Goal: Complete application form: Complete application form

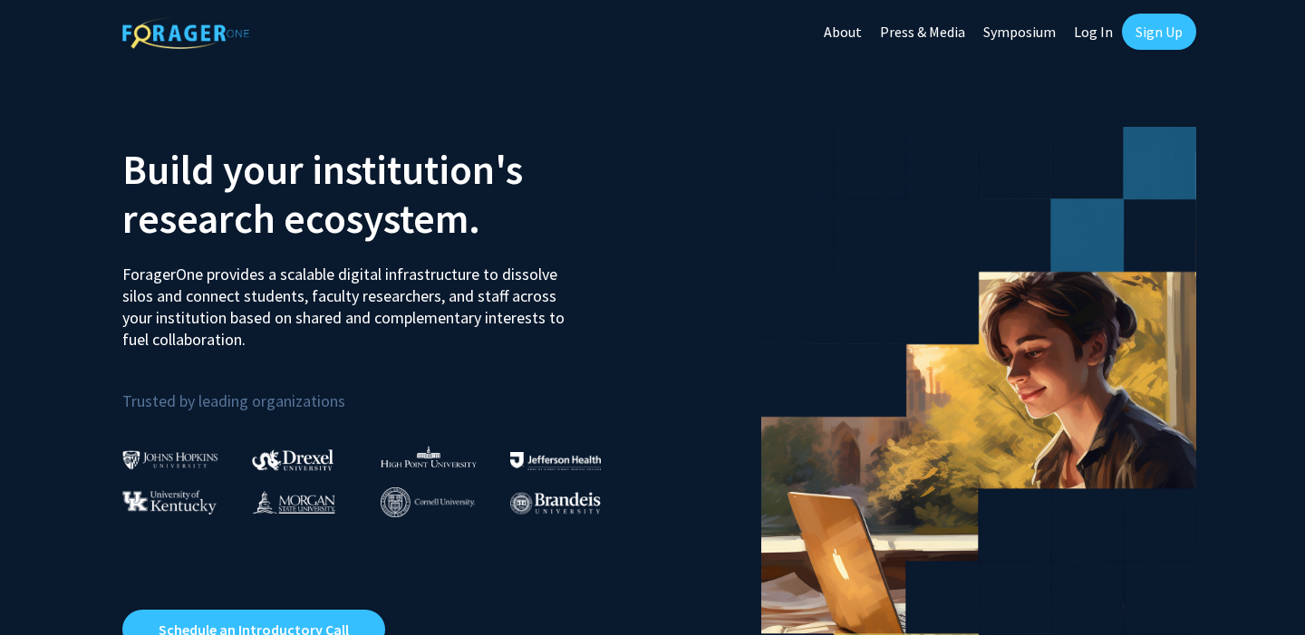
click at [1091, 28] on link "Log In" at bounding box center [1093, 31] width 57 height 63
select select
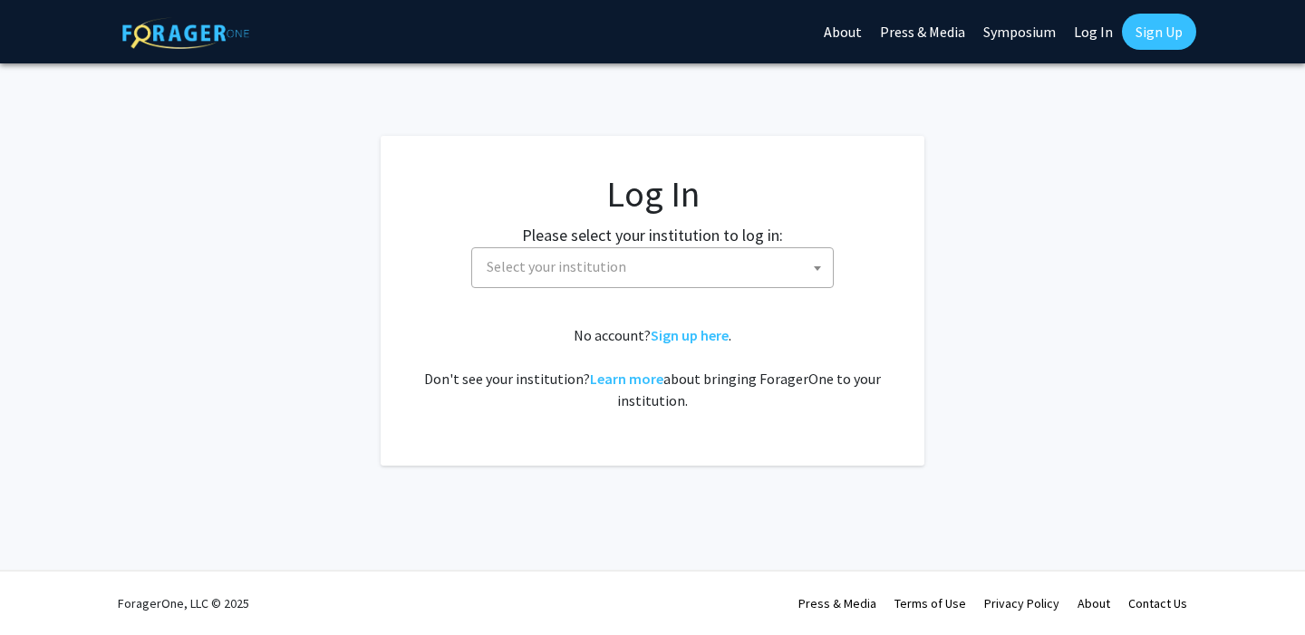
click at [683, 255] on span "Select your institution" at bounding box center [655, 266] width 353 height 37
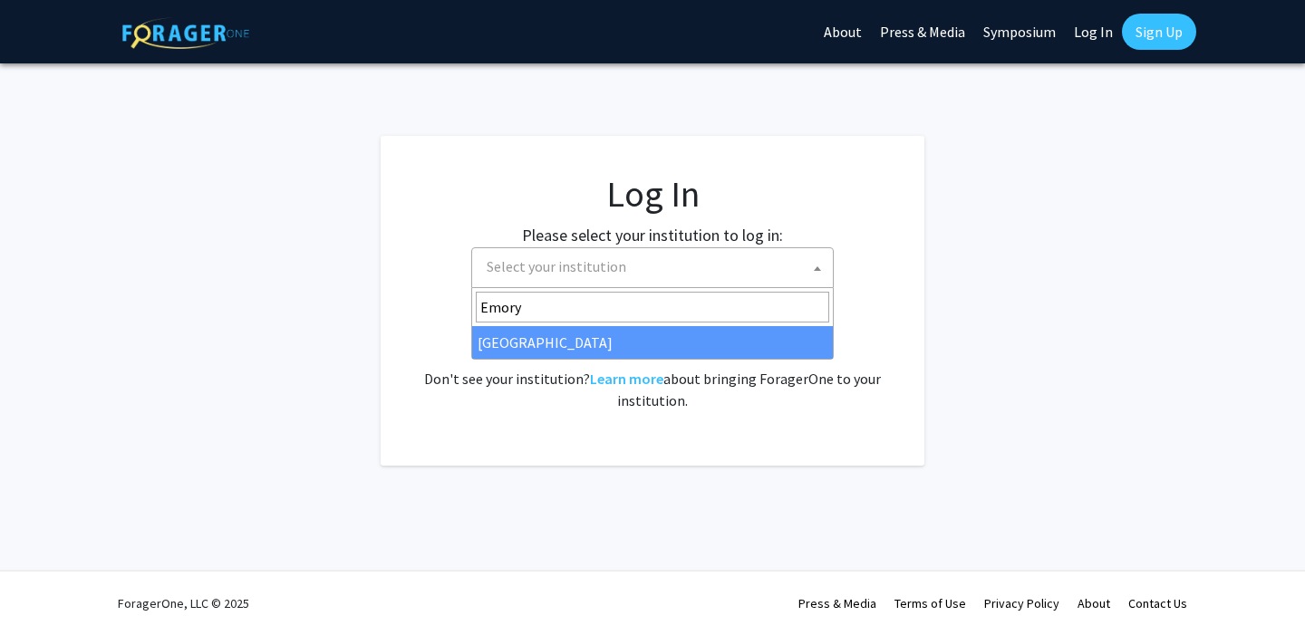
click at [526, 311] on input "Emory" at bounding box center [652, 307] width 353 height 31
type input "Emory"
select select "12"
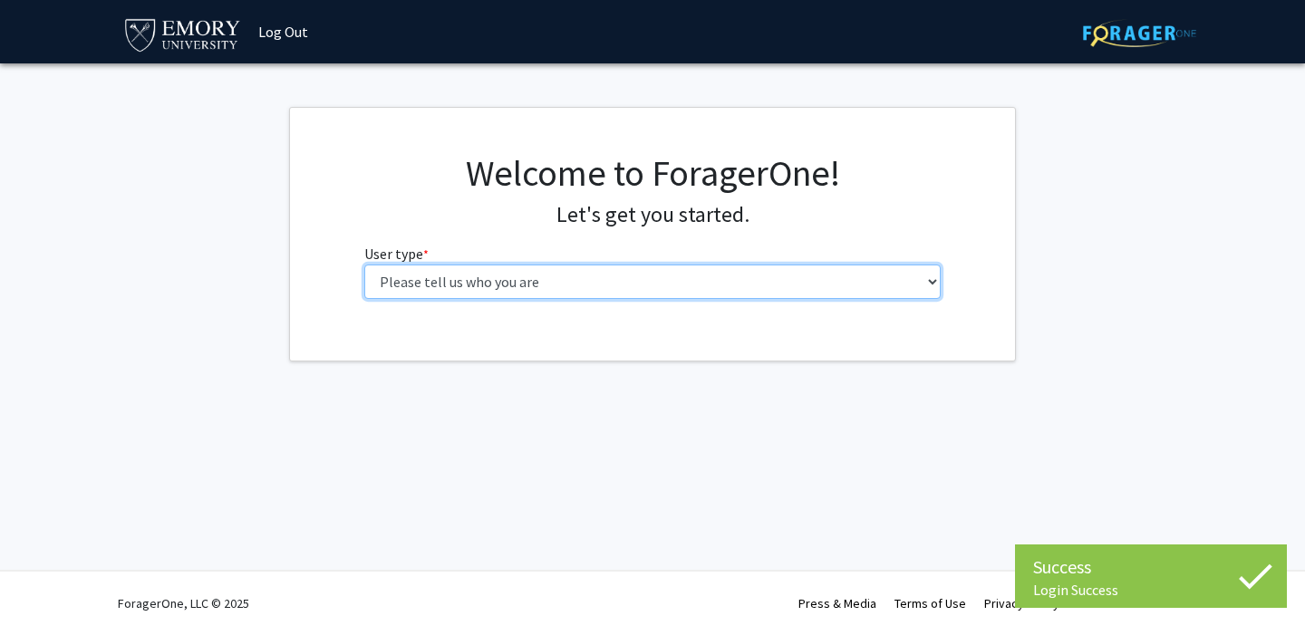
click at [505, 275] on select "Please tell us who you are Undergraduate Student Master's Student Doctoral Cand…" at bounding box center [652, 282] width 577 height 34
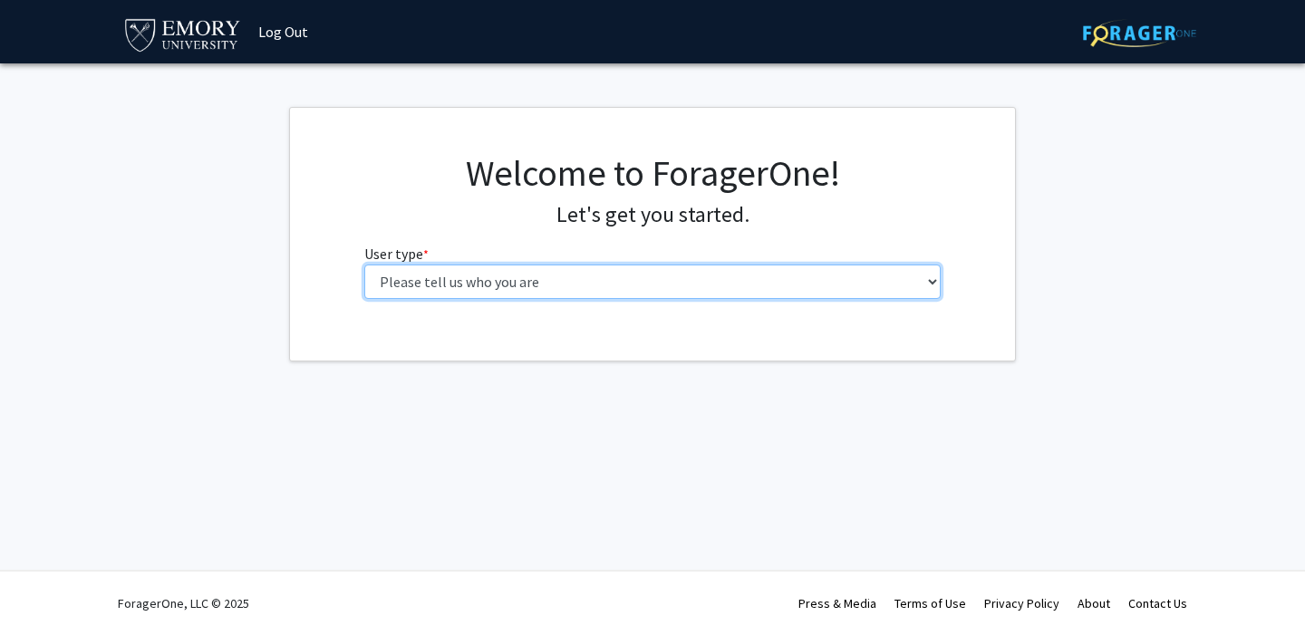
select select "1: undergrad"
click at [364, 265] on select "Please tell us who you are Undergraduate Student Master's Student Doctoral Cand…" at bounding box center [652, 282] width 577 height 34
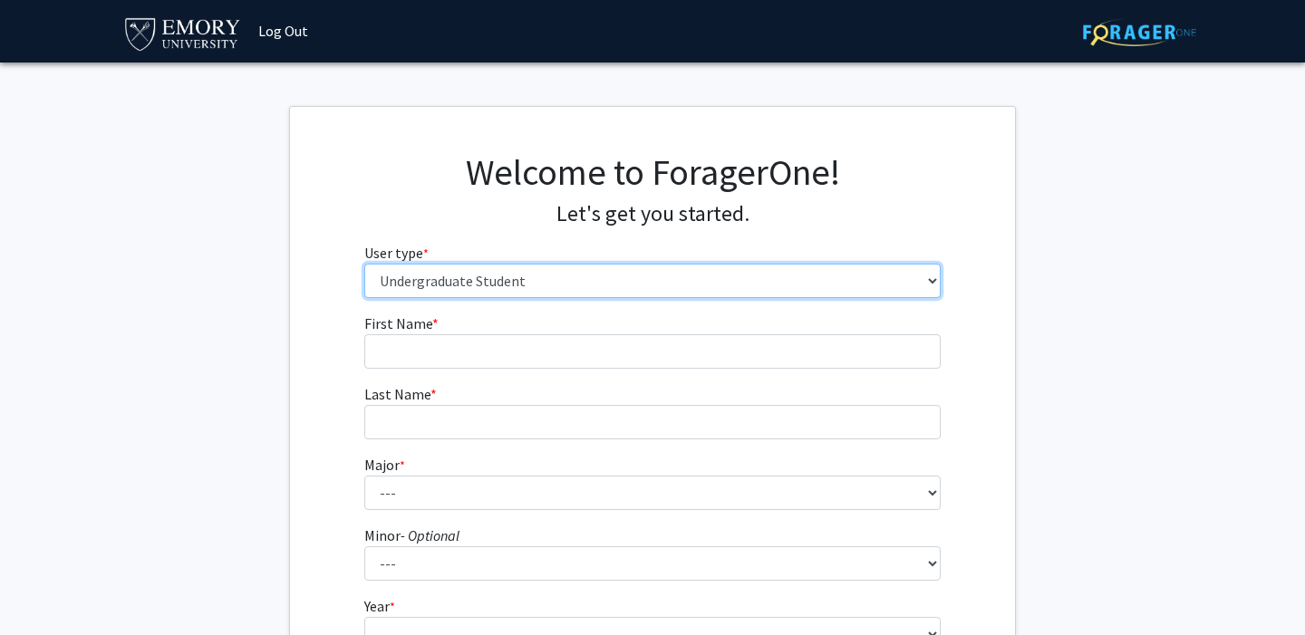
scroll to position [55, 0]
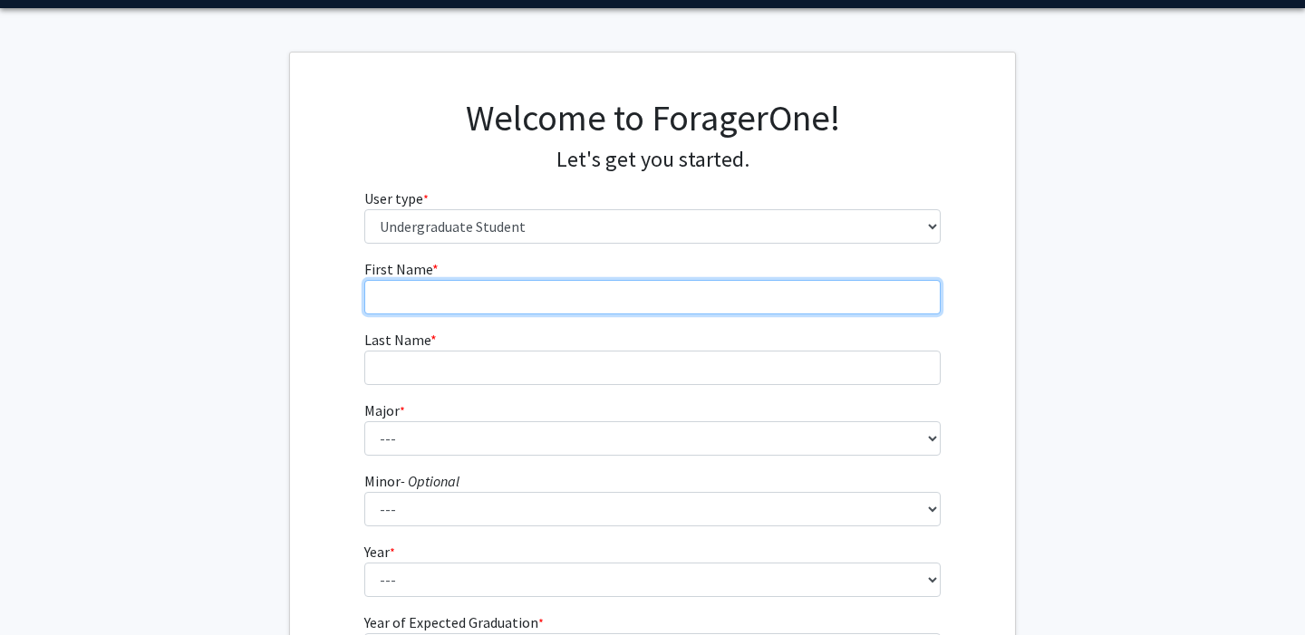
click at [543, 311] on input "First Name * required" at bounding box center [652, 297] width 577 height 34
type input "Alexander"
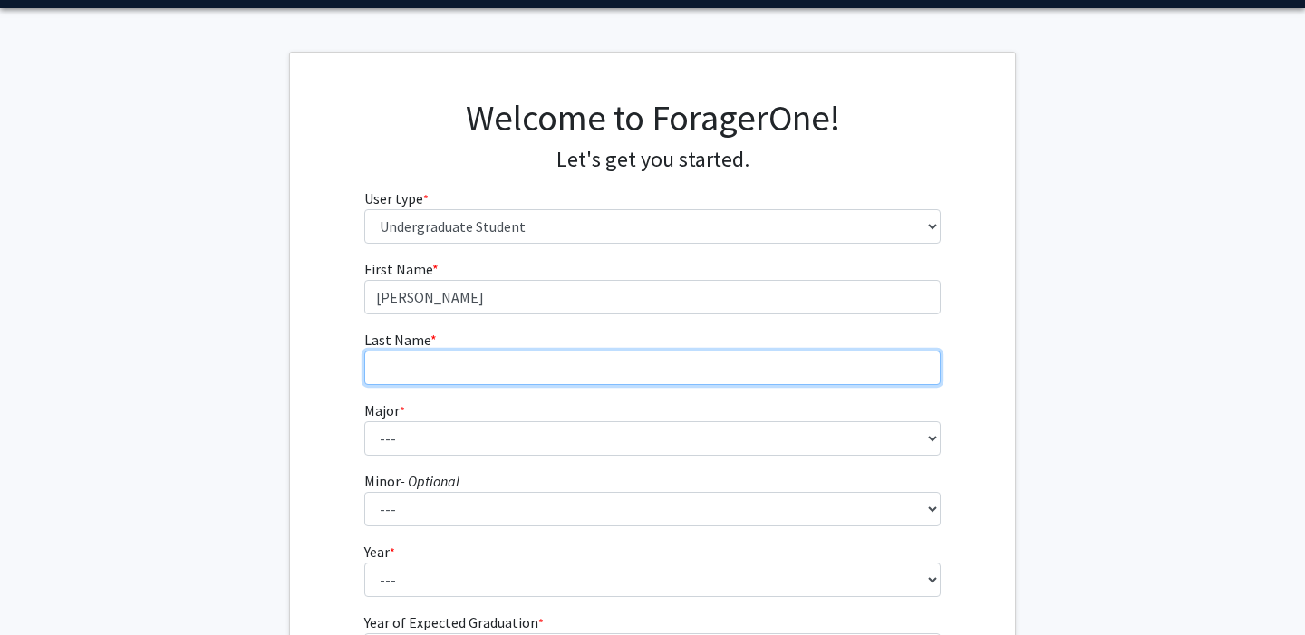
type input "Wu"
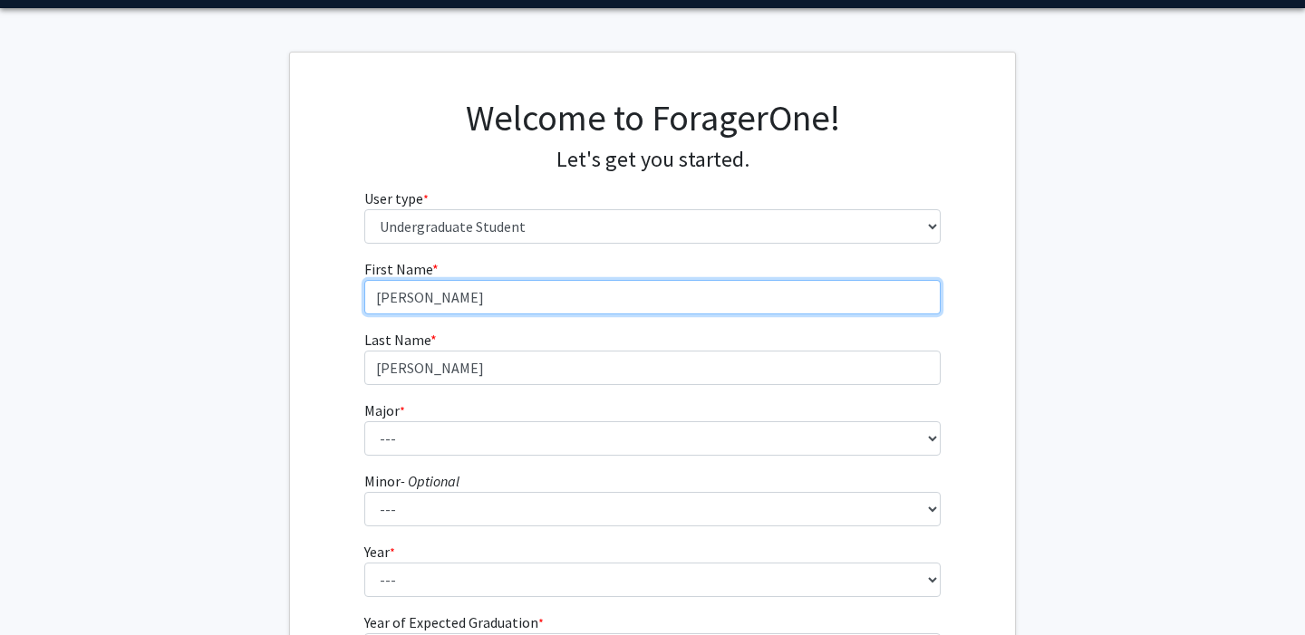
scroll to position [186, 0]
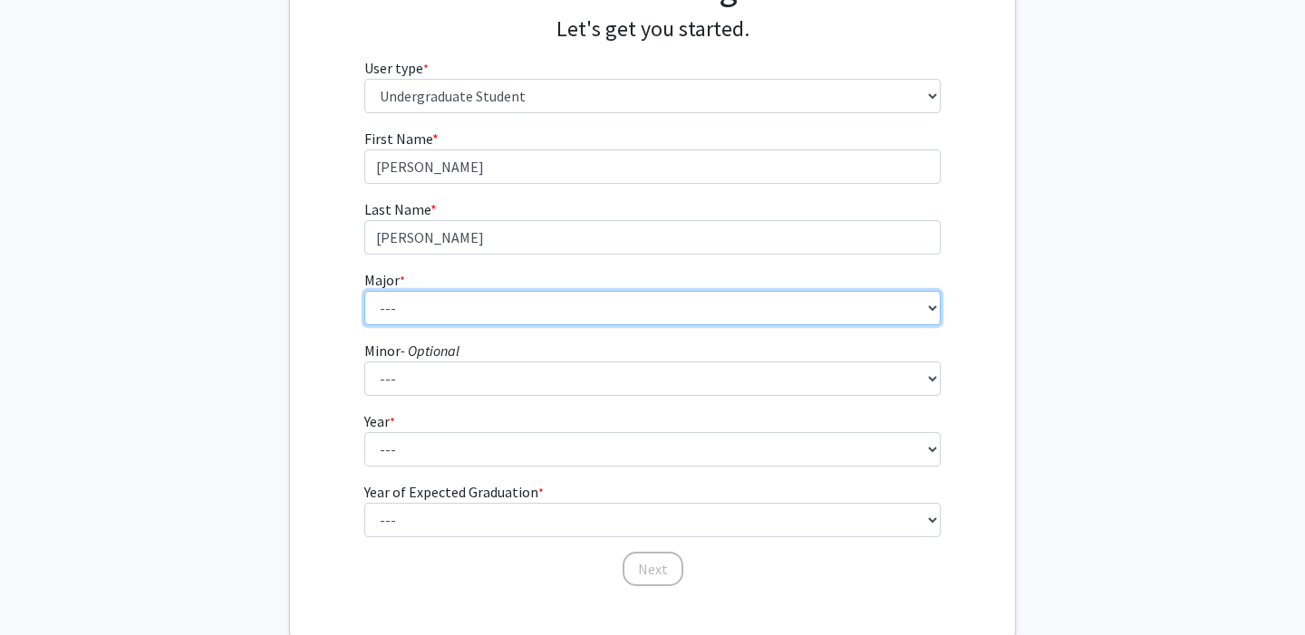
click at [487, 297] on select "--- Accounting African American Studies African Studies American Studies Analyt…" at bounding box center [652, 308] width 577 height 34
select select "57: 1017"
click at [364, 291] on select "--- Accounting African American Studies African Studies American Studies Analyt…" at bounding box center [652, 308] width 577 height 34
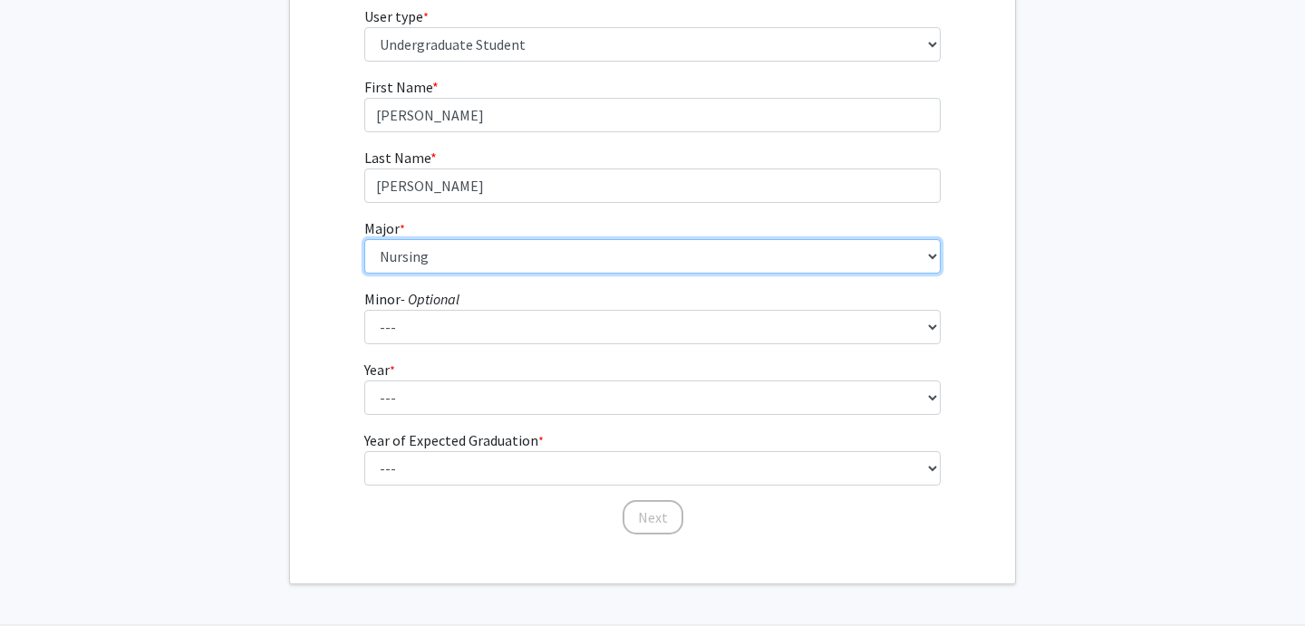
scroll to position [292, 0]
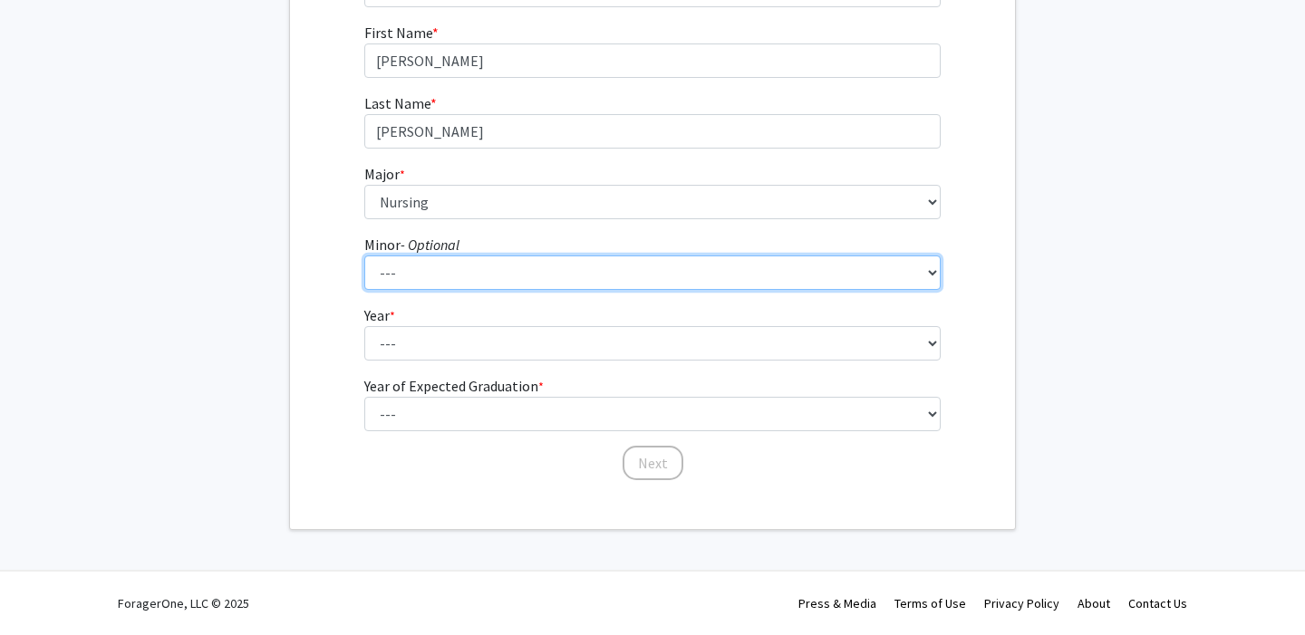
click at [521, 285] on select "--- African American Studies African Studies American Studies Ancient Mediterra…" at bounding box center [652, 273] width 577 height 34
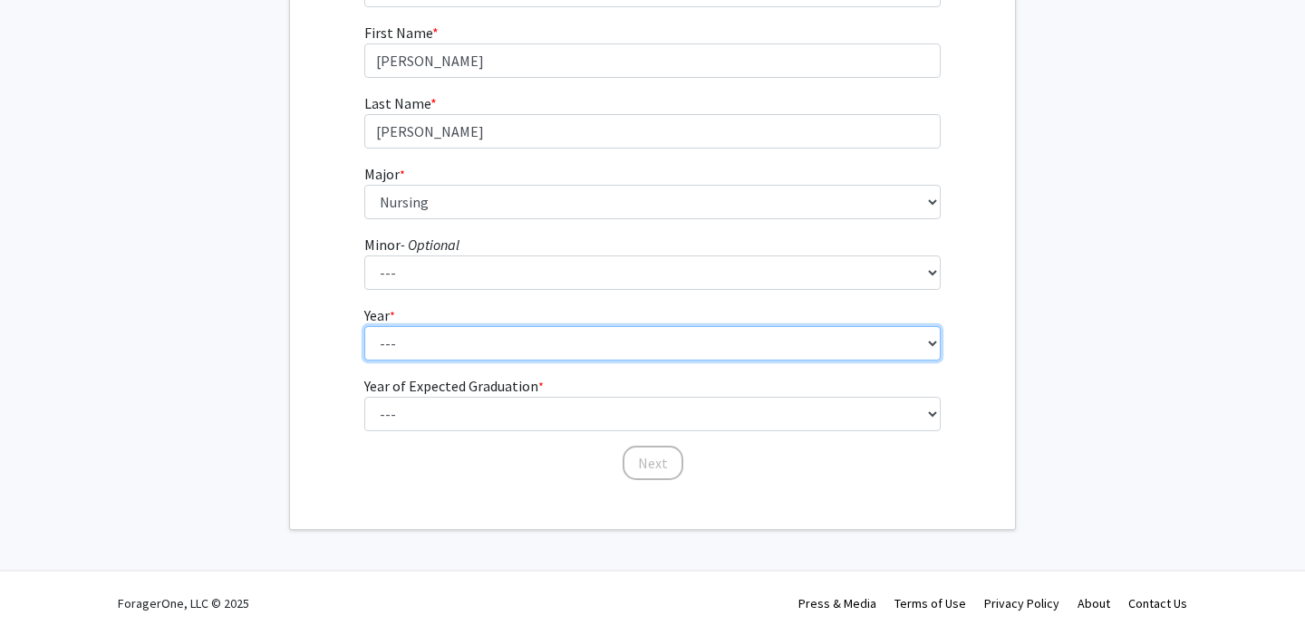
click at [416, 353] on select "--- First-year Sophomore Junior Senior Postbaccalaureate Certificate" at bounding box center [652, 343] width 577 height 34
select select "2: sophomore"
click at [364, 326] on select "--- First-year Sophomore Junior Senior Postbaccalaureate Certificate" at bounding box center [652, 343] width 577 height 34
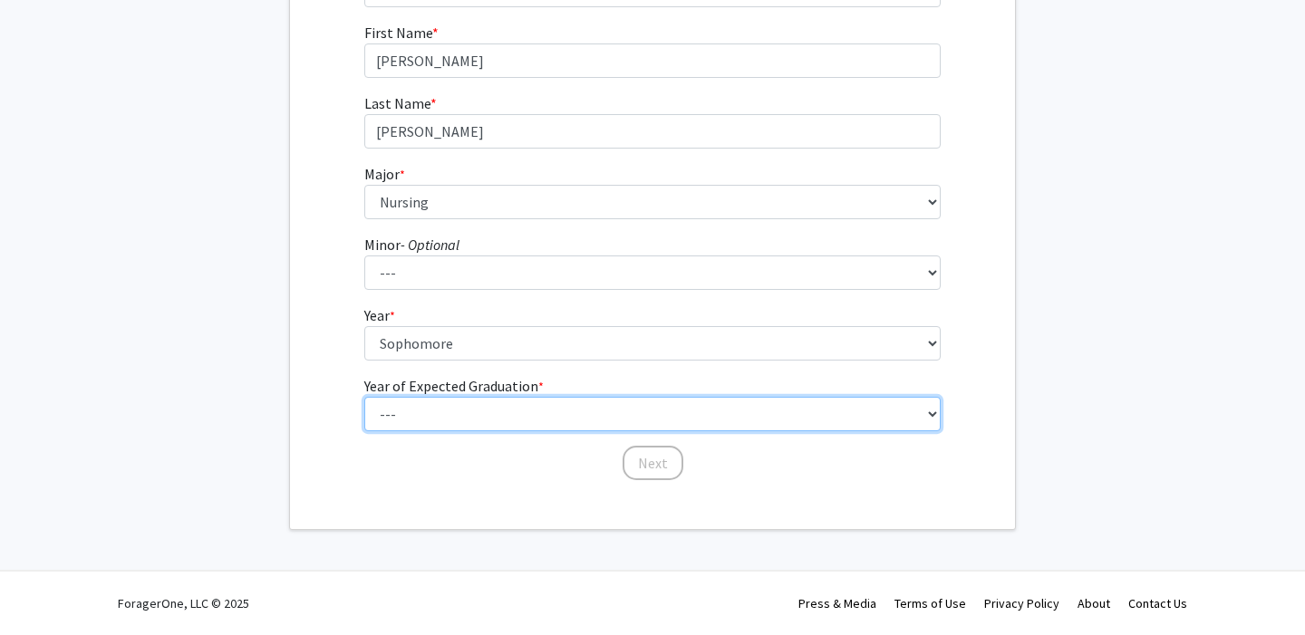
click at [462, 415] on select "--- 2025 2026 2027 2028 2029 2030 2031 2032 2033 2034" at bounding box center [652, 414] width 577 height 34
select select "4: 2028"
click at [364, 397] on select "--- 2025 2026 2027 2028 2029 2030 2031 2032 2033 2034" at bounding box center [652, 414] width 577 height 34
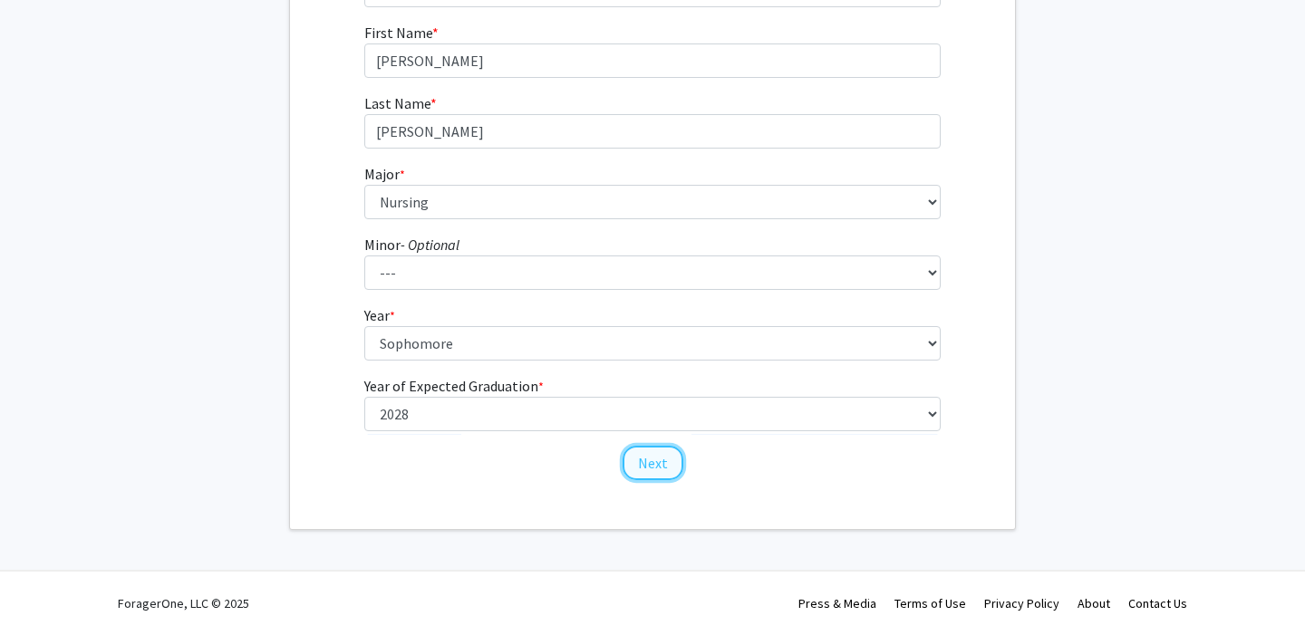
click at [661, 458] on button "Next" at bounding box center [652, 463] width 61 height 34
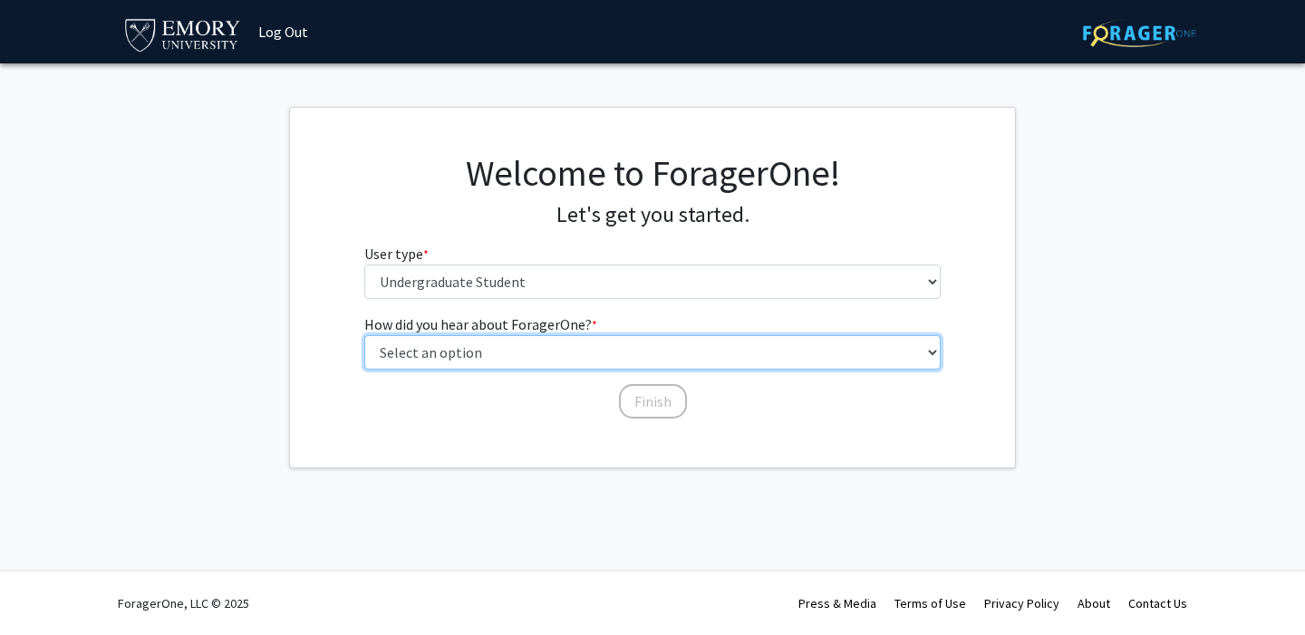
click at [564, 354] on select "Select an option Peer/student recommendation Faculty/staff recommendation Unive…" at bounding box center [652, 352] width 577 height 34
select select "2: faculty_recommendation"
click at [364, 335] on select "Select an option Peer/student recommendation Faculty/staff recommendation Unive…" at bounding box center [652, 352] width 577 height 34
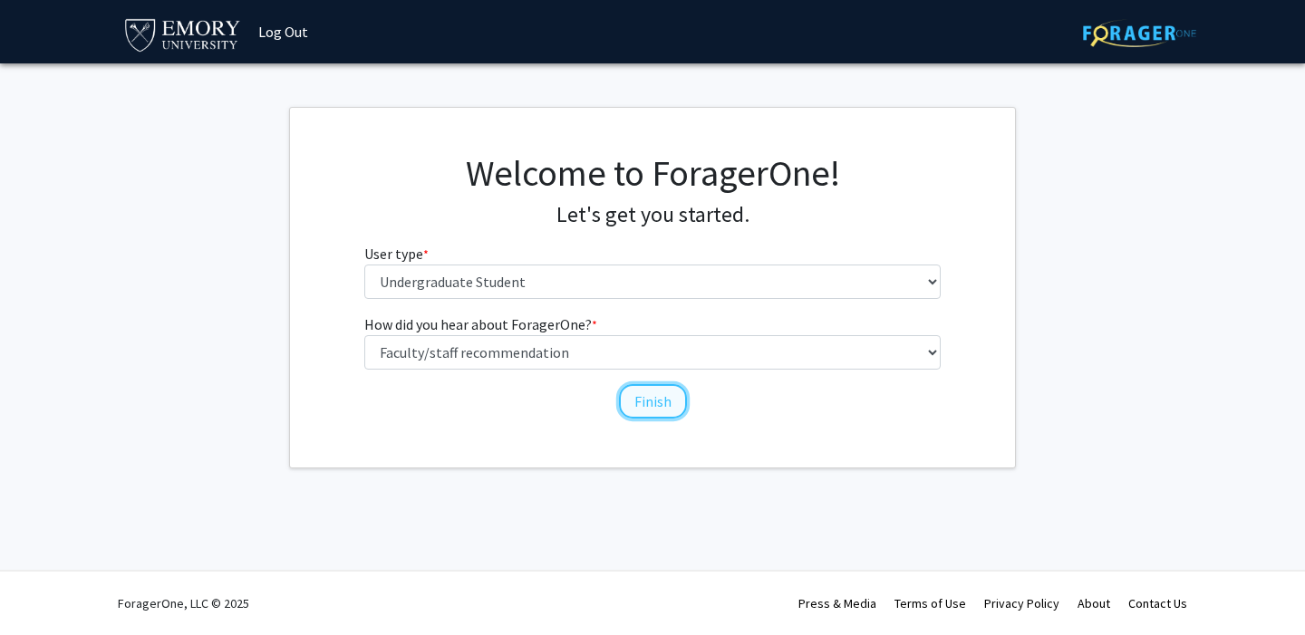
click at [684, 401] on button "Finish" at bounding box center [653, 401] width 68 height 34
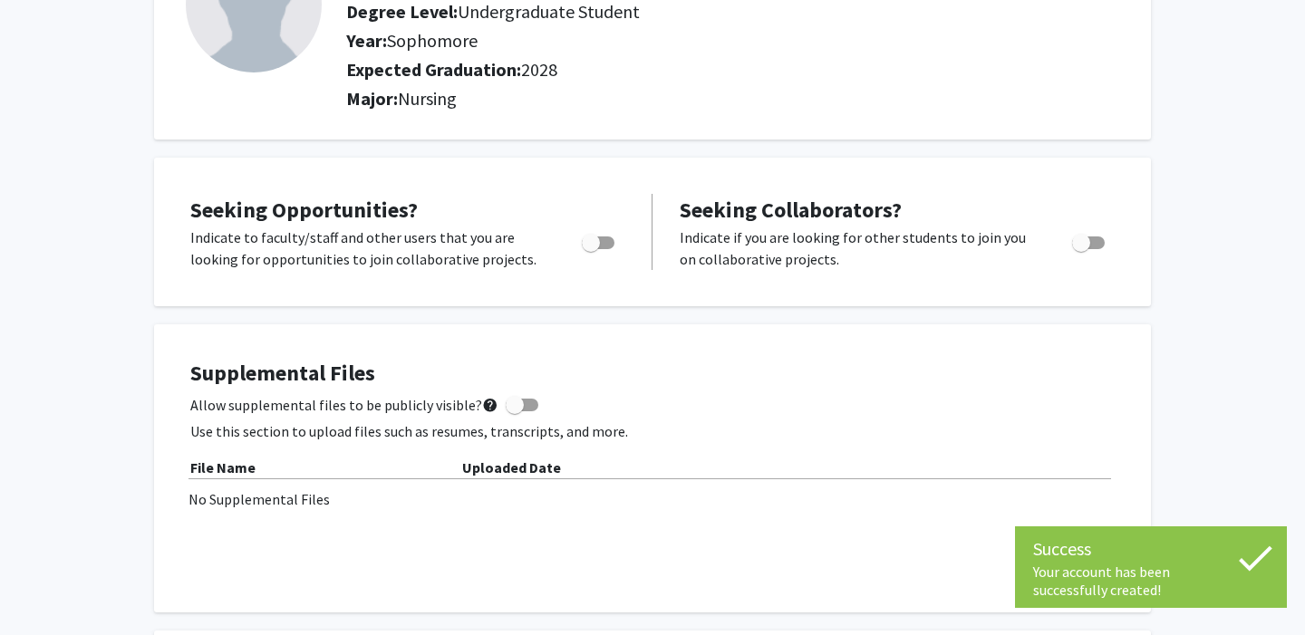
scroll to position [231, 0]
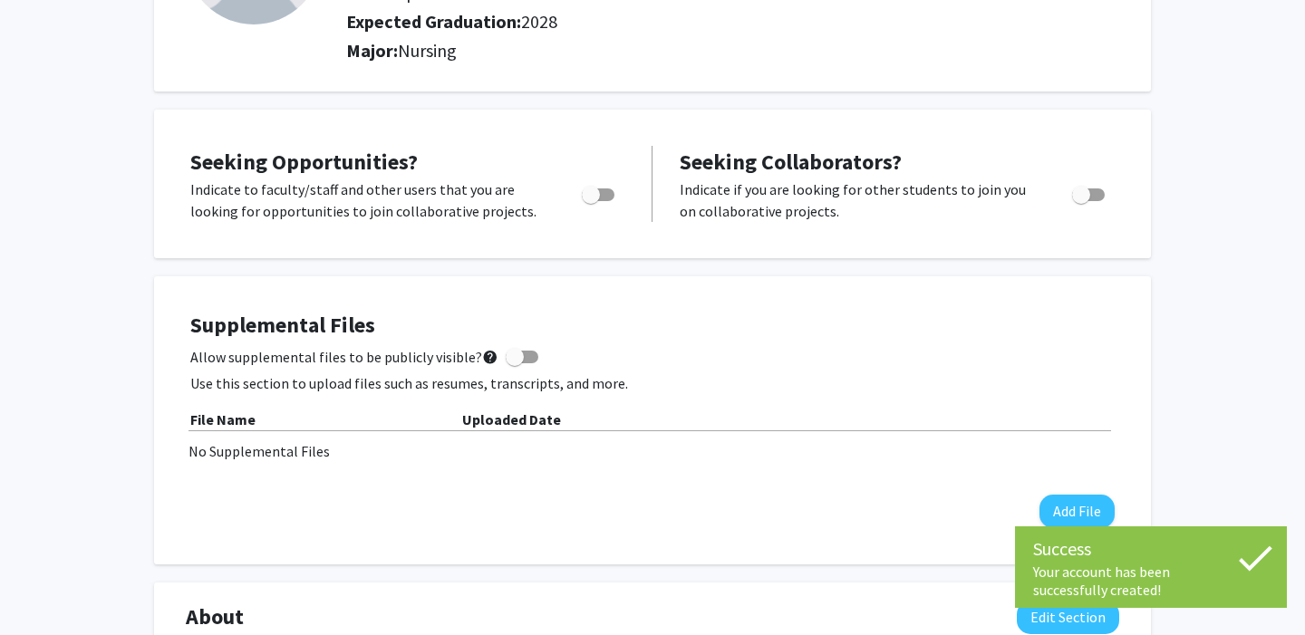
click at [587, 199] on span "Toggle" at bounding box center [591, 195] width 18 height 18
click at [590, 201] on input "Are you actively seeking opportunities?" at bounding box center [590, 201] width 1 height 1
checkbox input "true"
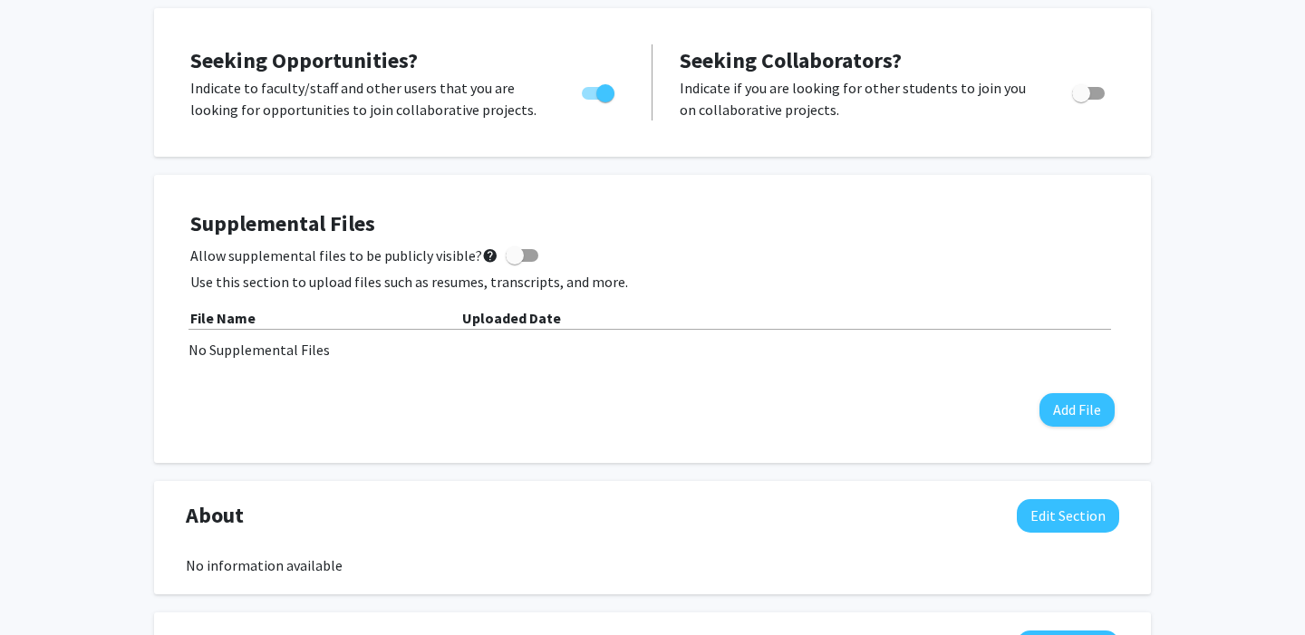
scroll to position [421, 0]
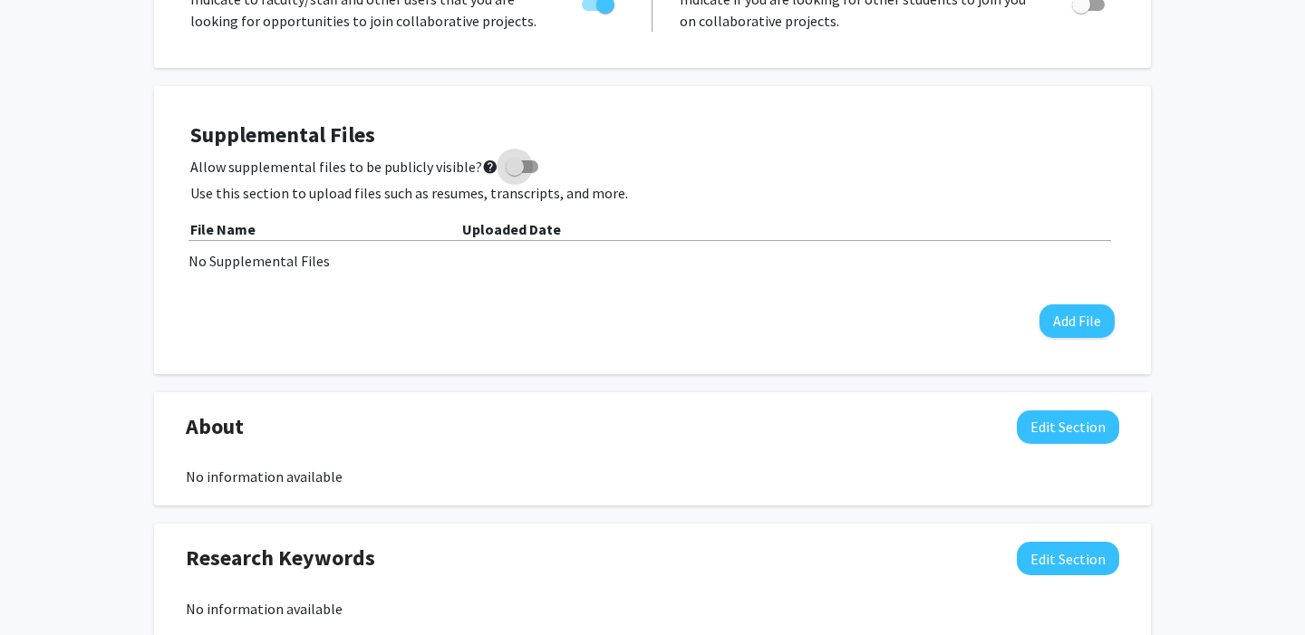
click at [528, 160] on label "Allow supplemental files to be publicly visible? help" at bounding box center [364, 167] width 348 height 22
click at [515, 173] on input "Allow supplemental files to be publicly visible? help" at bounding box center [514, 173] width 1 height 1
checkbox input "true"
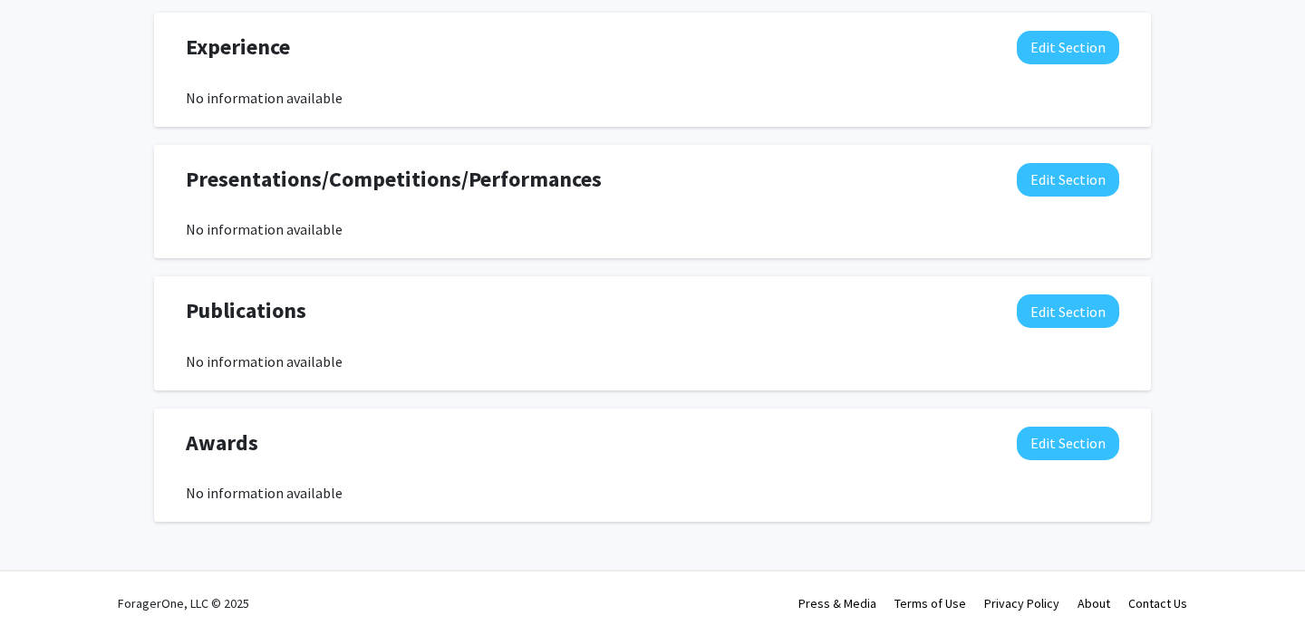
scroll to position [1037, 0]
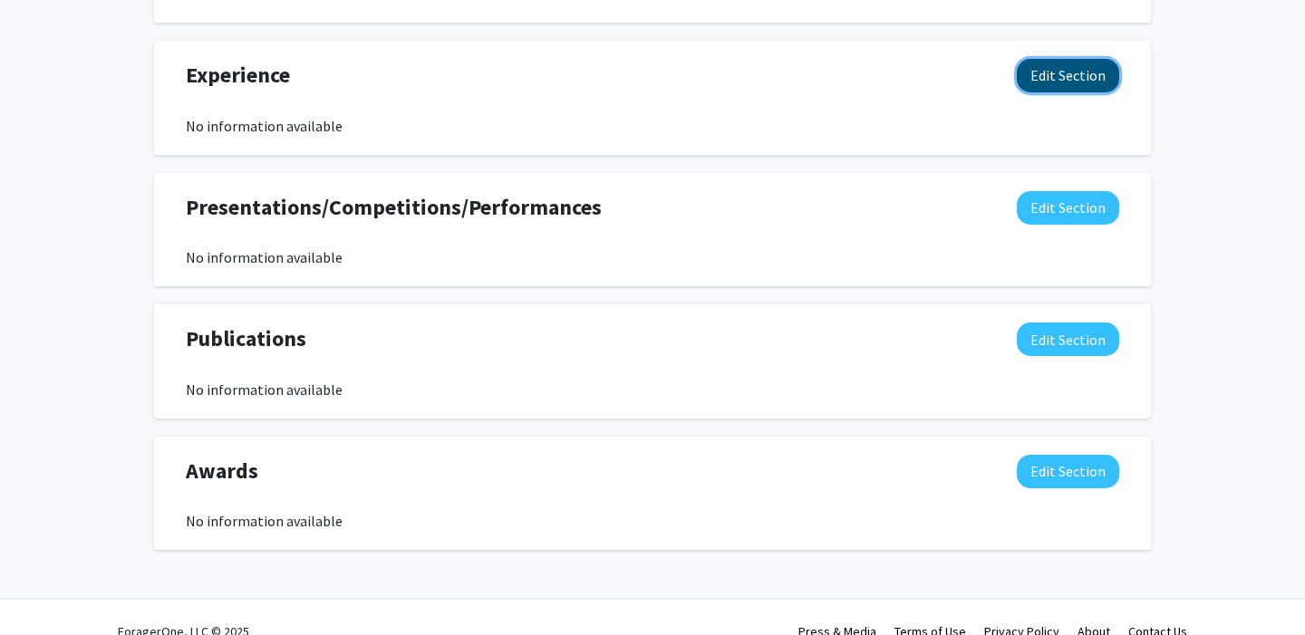
click at [1058, 82] on button "Edit Section" at bounding box center [1068, 76] width 102 height 34
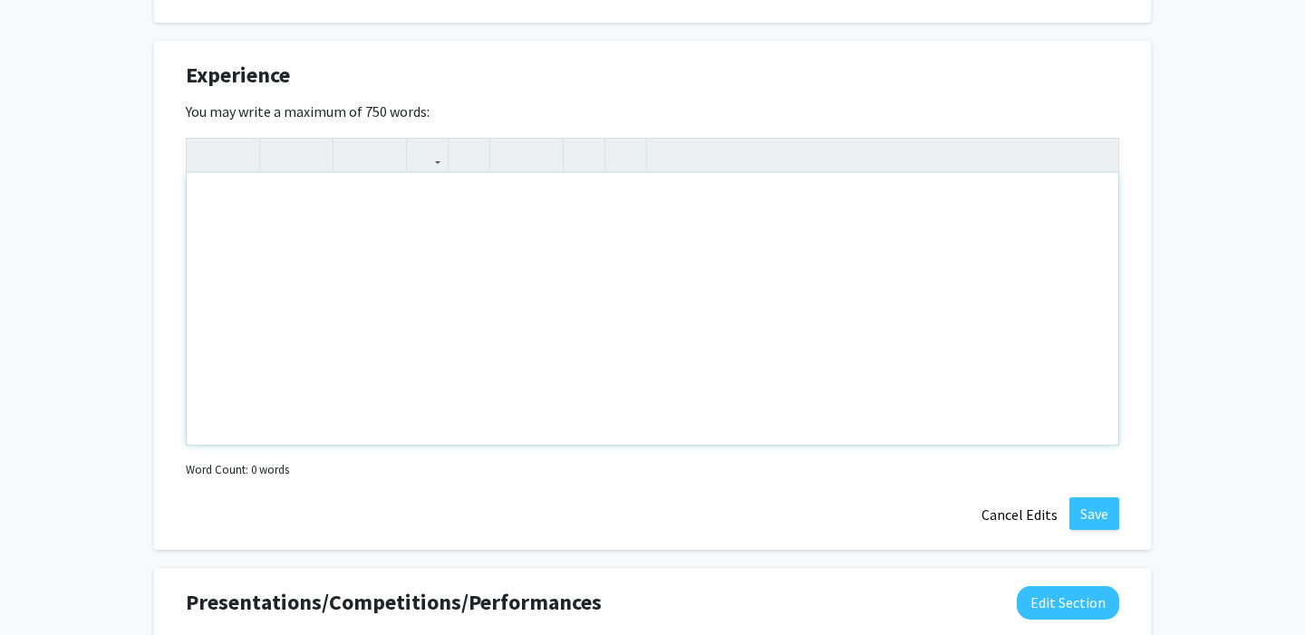
click at [875, 259] on div "Note to users with screen readers: Please deactivate our accessibility plugin f…" at bounding box center [652, 309] width 931 height 272
click at [804, 79] on div "Experience Edit Section" at bounding box center [652, 80] width 960 height 42
click at [1095, 145] on div "Insert link Remove link" at bounding box center [652, 292] width 933 height 308
